Goal: Find specific page/section: Find specific page/section

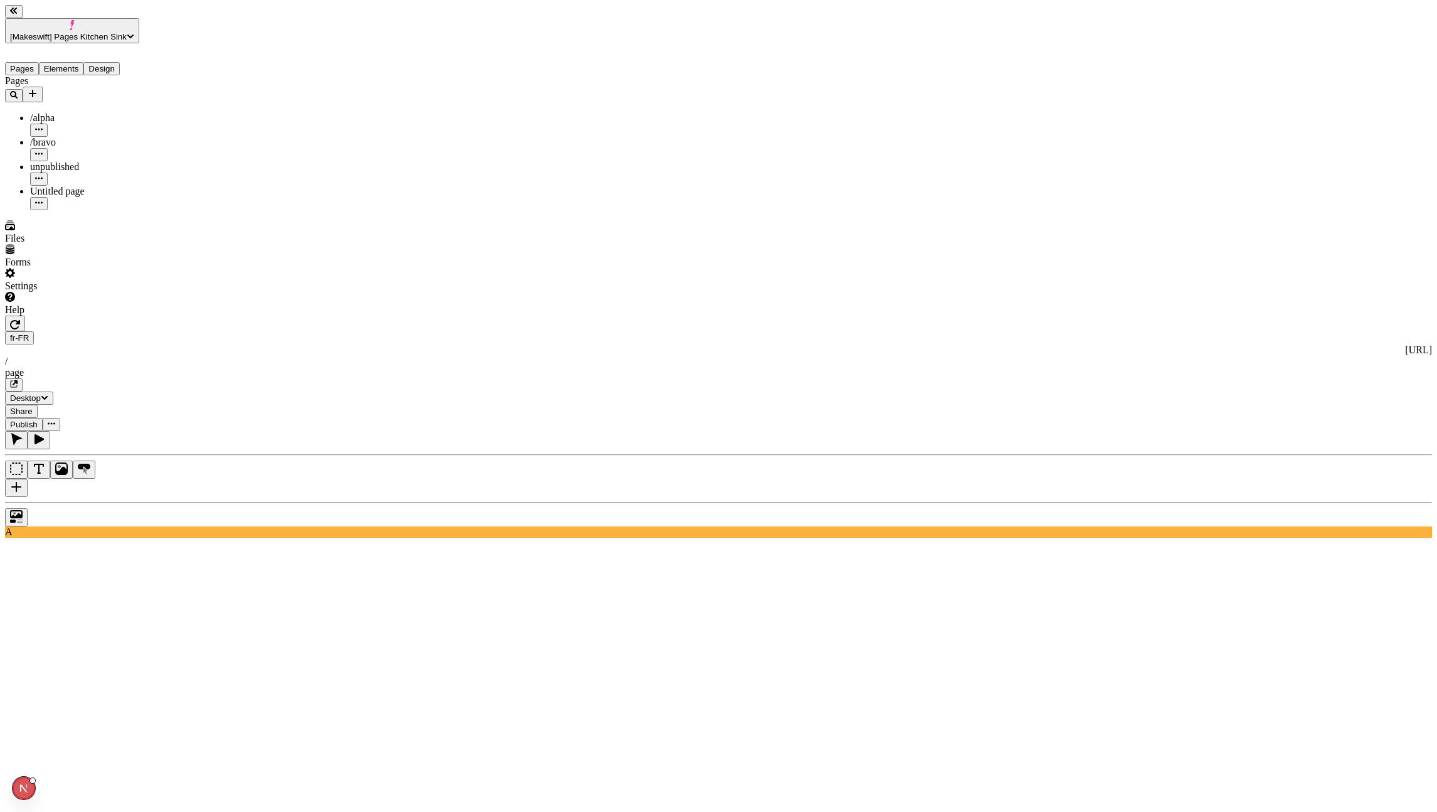
click at [18, 380] on icon "button" at bounding box center [14, 384] width 8 height 8
click at [1036, 632] on use at bounding box center [549, 754] width 1089 height 244
click at [17, 381] on icon "button" at bounding box center [14, 384] width 6 height 6
click at [20, 319] on icon "button" at bounding box center [15, 324] width 10 height 10
click at [18, 380] on icon "button" at bounding box center [15, 382] width 5 height 5
